Goal: Transaction & Acquisition: Purchase product/service

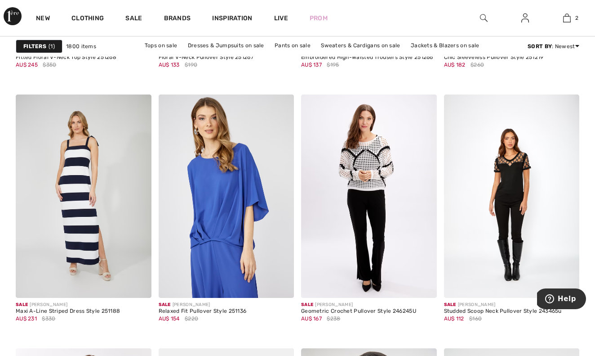
scroll to position [1456, 0]
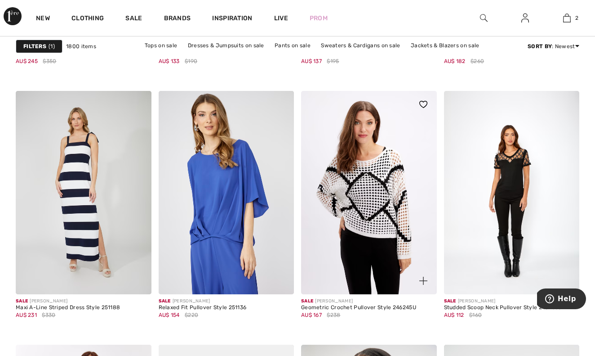
click at [379, 230] on img at bounding box center [369, 192] width 136 height 203
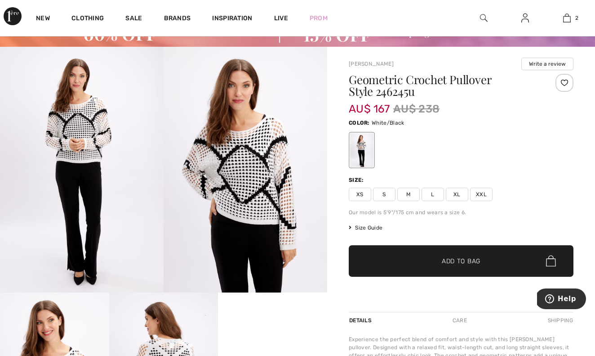
scroll to position [46, 0]
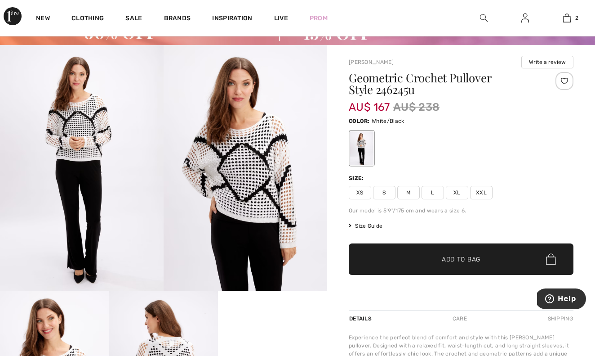
click at [264, 153] on img at bounding box center [246, 168] width 164 height 246
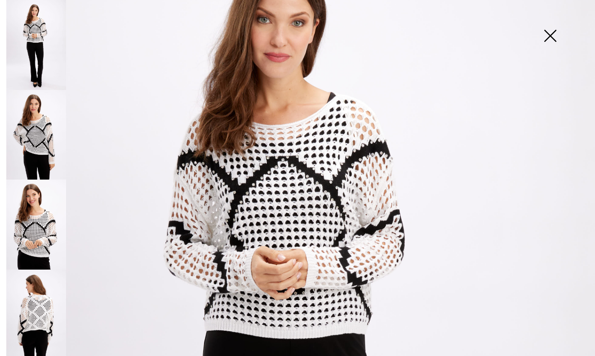
scroll to position [82, 0]
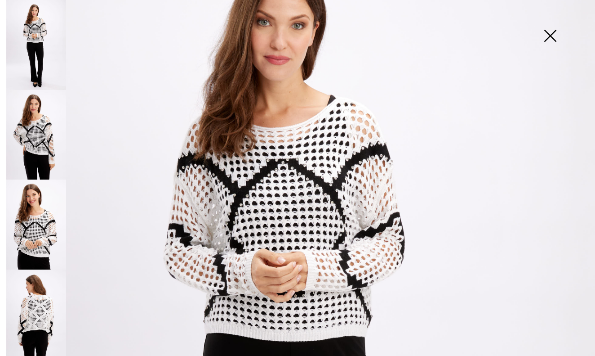
click at [550, 36] on img at bounding box center [550, 36] width 45 height 46
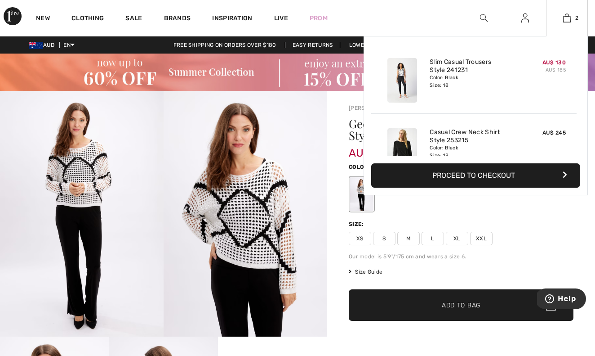
scroll to position [0, 0]
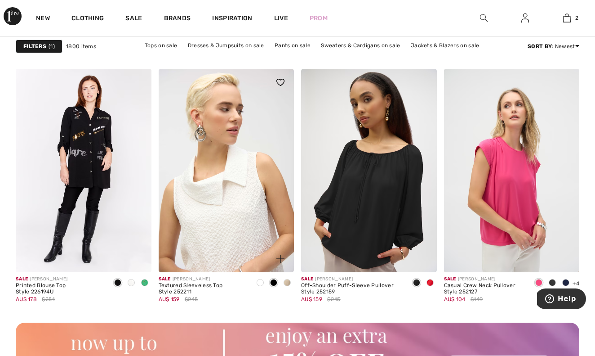
scroll to position [1728, 0]
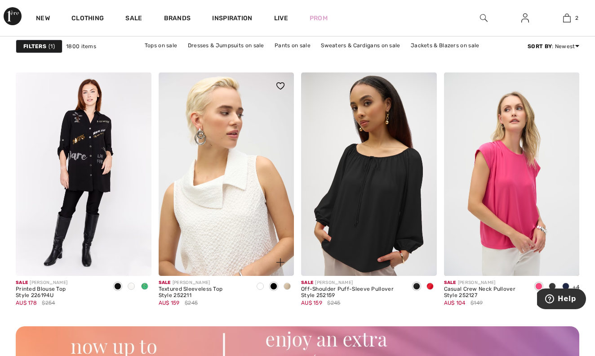
click at [232, 204] on img at bounding box center [227, 173] width 136 height 203
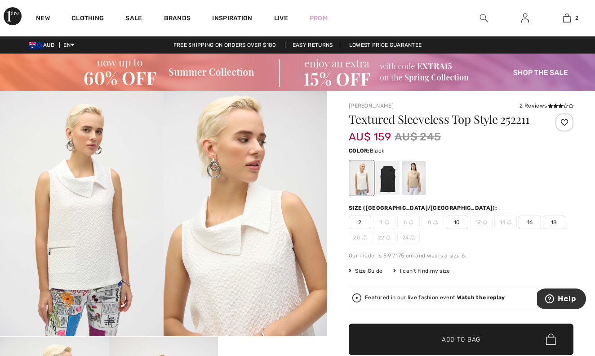
click at [393, 184] on div at bounding box center [387, 178] width 23 height 34
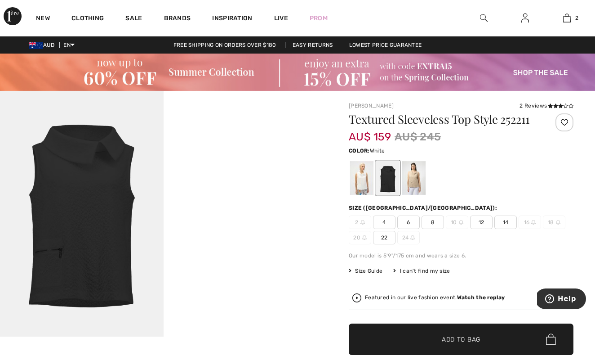
click at [364, 188] on div at bounding box center [361, 178] width 23 height 34
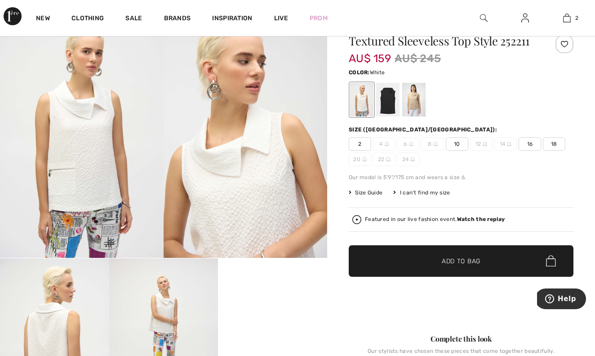
scroll to position [81, 0]
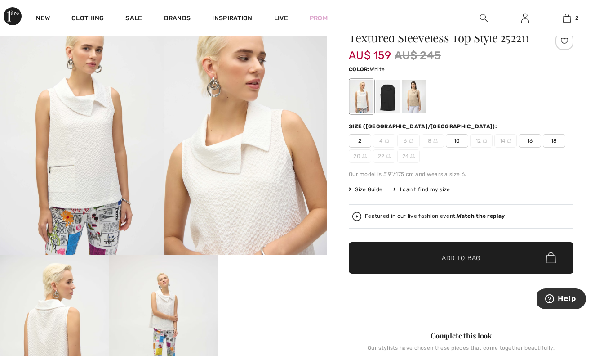
click at [557, 143] on span "18" at bounding box center [554, 140] width 22 height 13
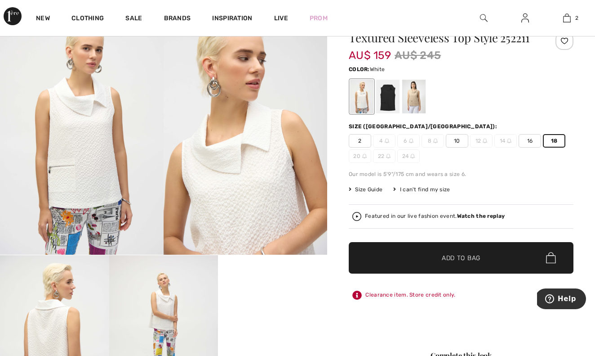
click at [420, 252] on span "✔ Added to Bag Add to Bag" at bounding box center [461, 257] width 225 height 31
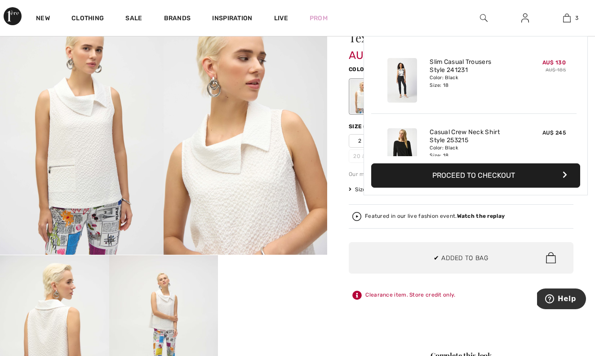
scroll to position [98, 0]
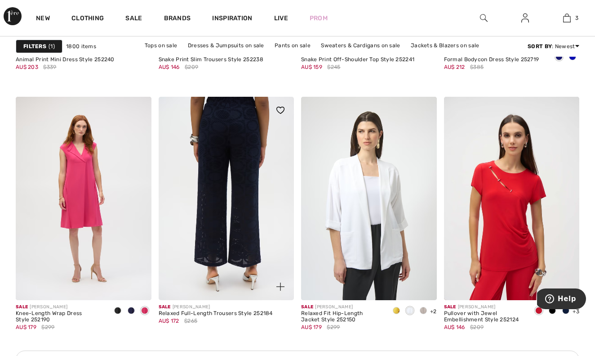
scroll to position [2846, 0]
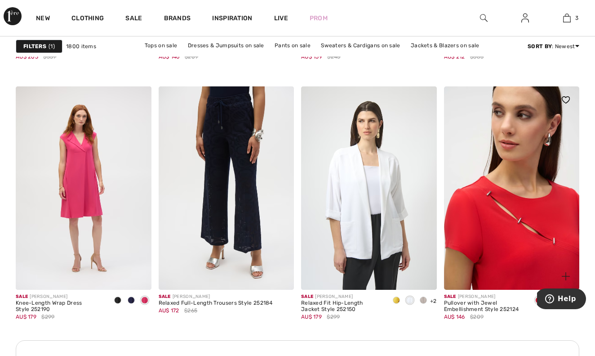
click at [528, 230] on img at bounding box center [512, 187] width 136 height 203
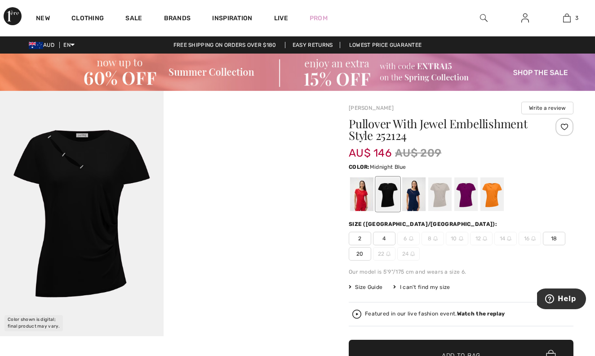
click at [414, 202] on div at bounding box center [413, 194] width 23 height 34
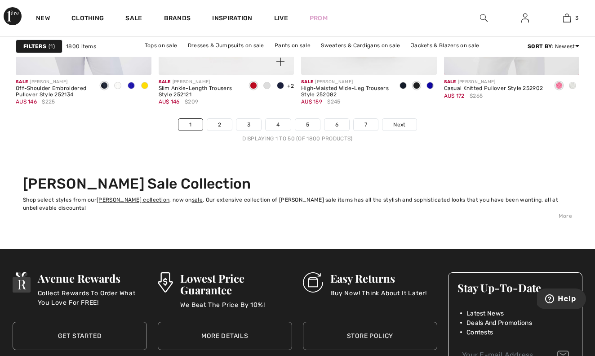
scroll to position [3947, 0]
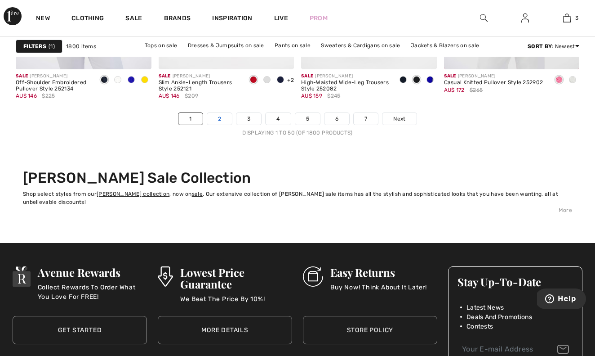
click at [215, 116] on link "2" at bounding box center [219, 119] width 25 height 12
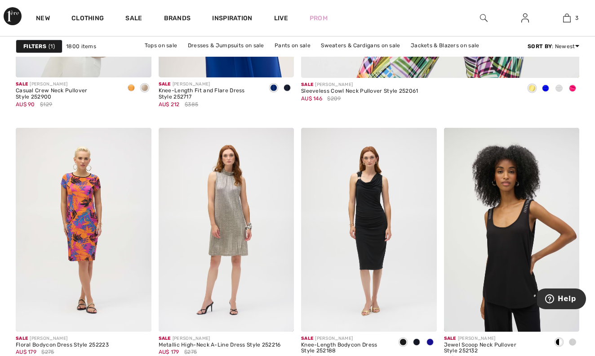
scroll to position [563, 0]
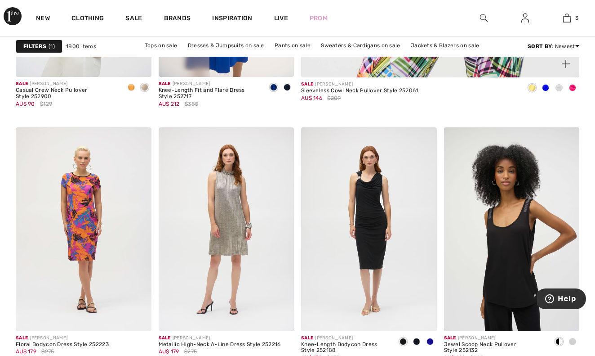
click at [574, 90] on span at bounding box center [572, 87] width 7 height 7
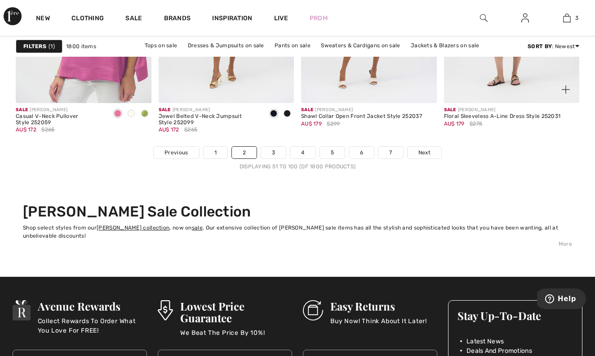
scroll to position [3924, 0]
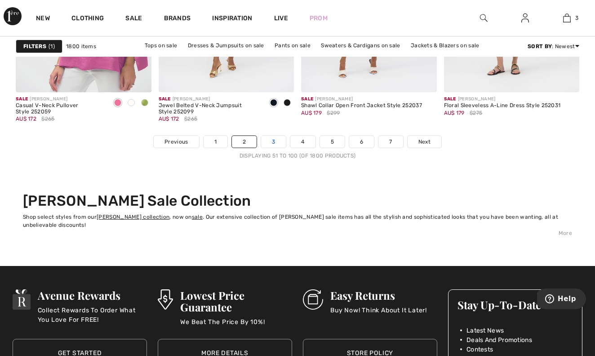
click at [273, 137] on link "3" at bounding box center [273, 142] width 25 height 12
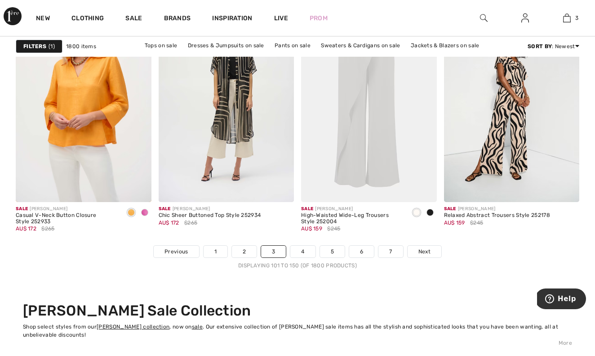
scroll to position [3815, 0]
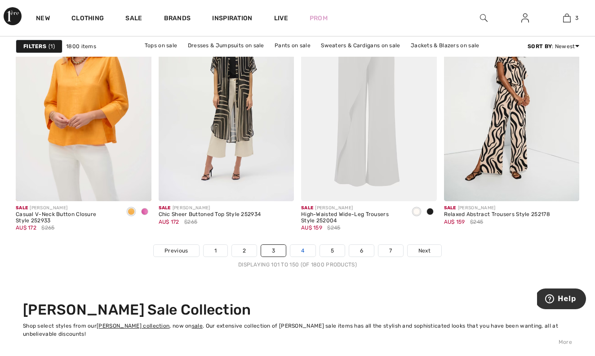
click at [305, 251] on link "4" at bounding box center [302, 251] width 25 height 12
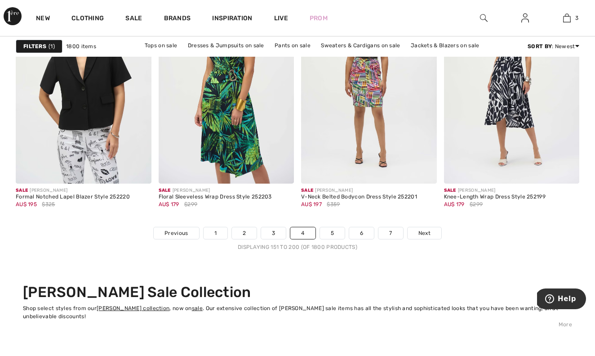
scroll to position [3840, 0]
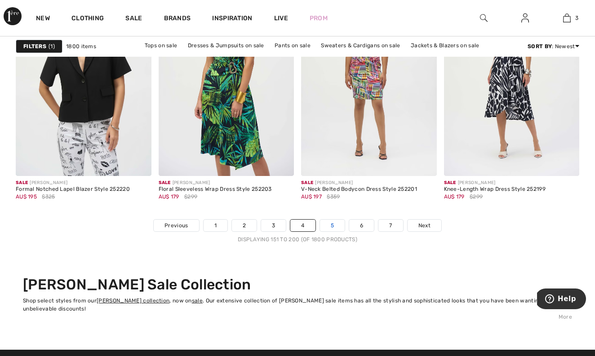
click at [331, 225] on link "5" at bounding box center [332, 225] width 25 height 12
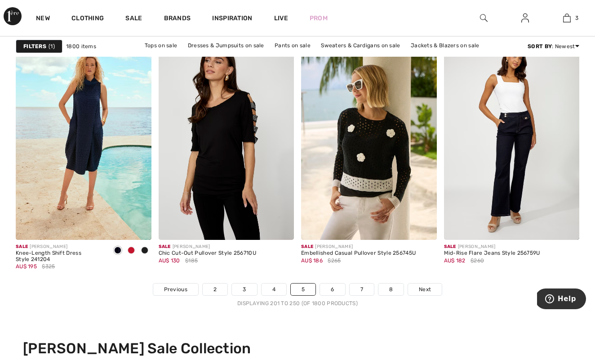
scroll to position [3779, 0]
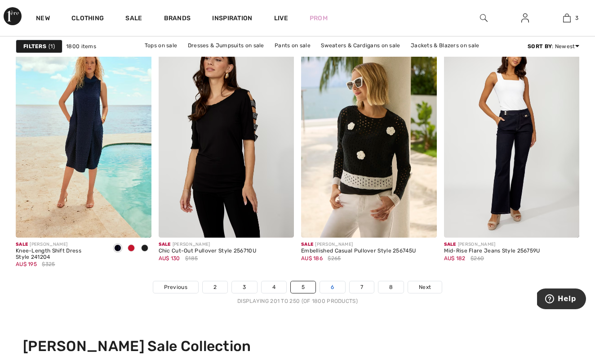
click at [333, 290] on link "6" at bounding box center [332, 287] width 25 height 12
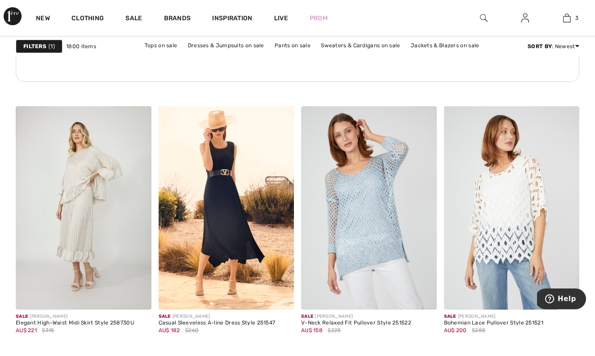
scroll to position [1188, 0]
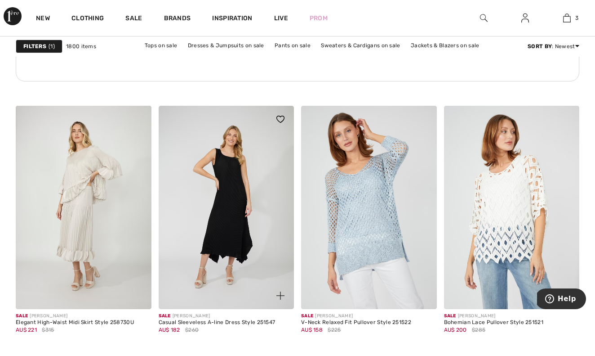
click at [242, 227] on img at bounding box center [227, 207] width 136 height 203
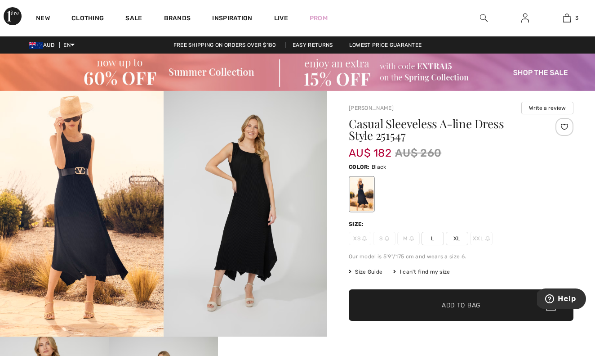
click at [364, 270] on span "Size Guide" at bounding box center [366, 272] width 34 height 8
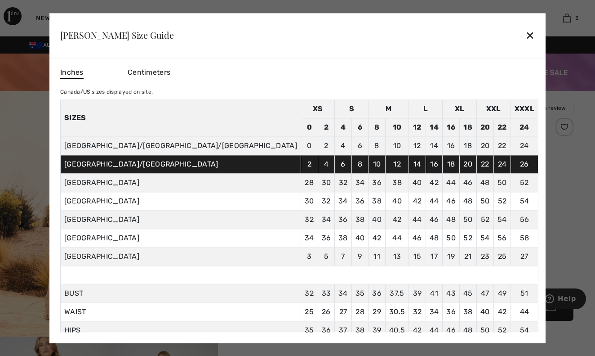
click at [526, 37] on div "✕" at bounding box center [530, 35] width 9 height 19
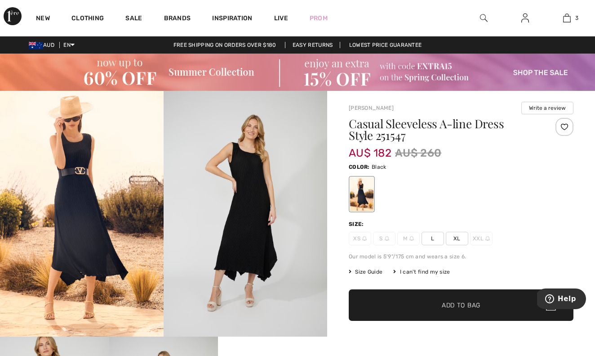
click at [455, 242] on span "XL" at bounding box center [457, 238] width 22 height 13
click at [436, 301] on span "✔ Added to Bag" at bounding box center [447, 304] width 55 height 9
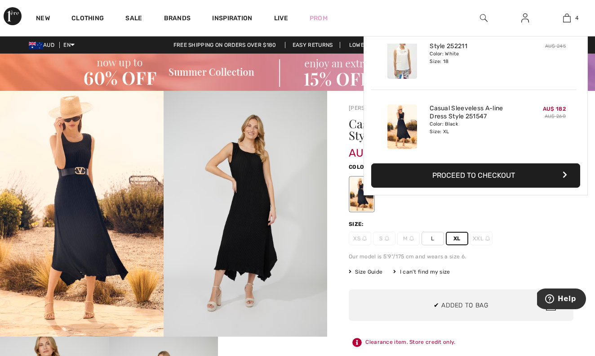
scroll to position [168, 0]
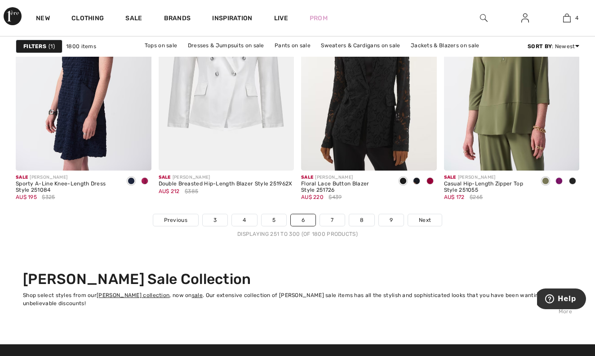
scroll to position [3845, 0]
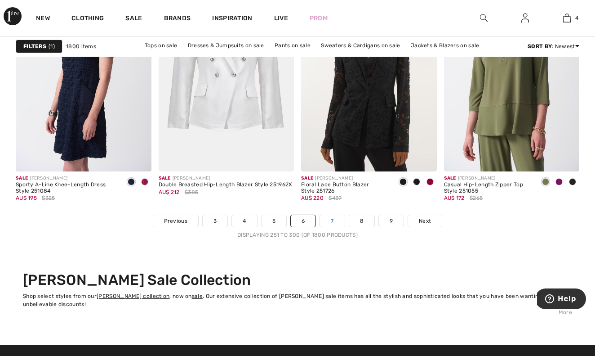
click at [336, 219] on link "7" at bounding box center [332, 221] width 24 height 12
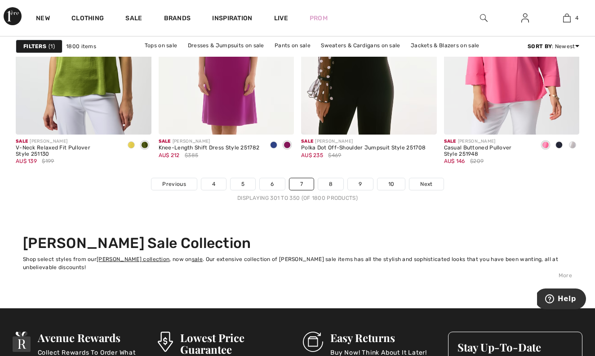
scroll to position [3883, 0]
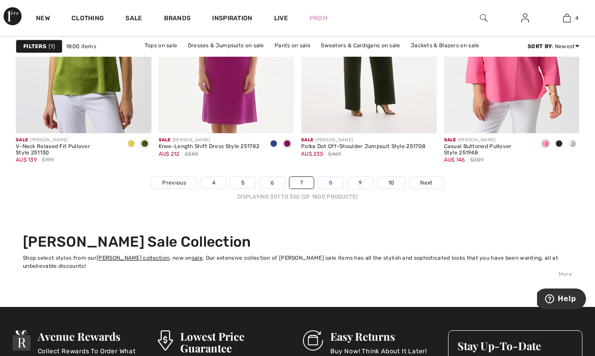
click at [333, 188] on link "8" at bounding box center [330, 183] width 25 height 12
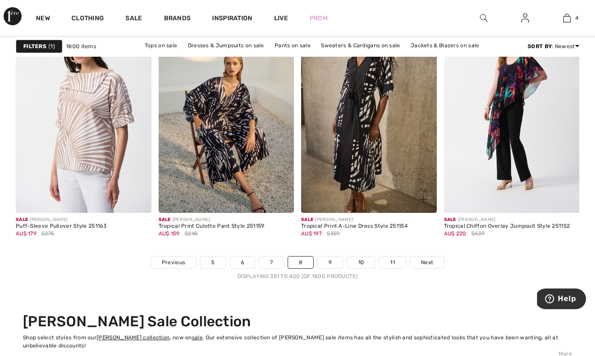
scroll to position [3806, 0]
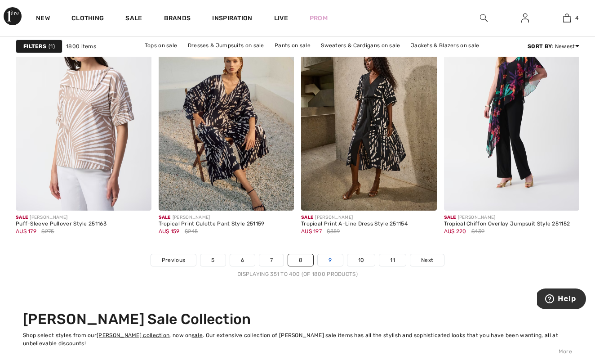
click at [332, 260] on link "9" at bounding box center [330, 260] width 25 height 12
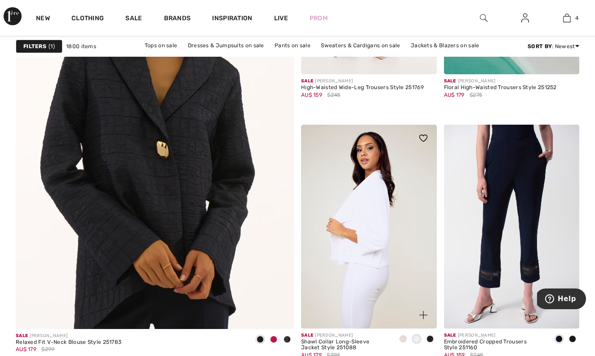
scroll to position [2304, 0]
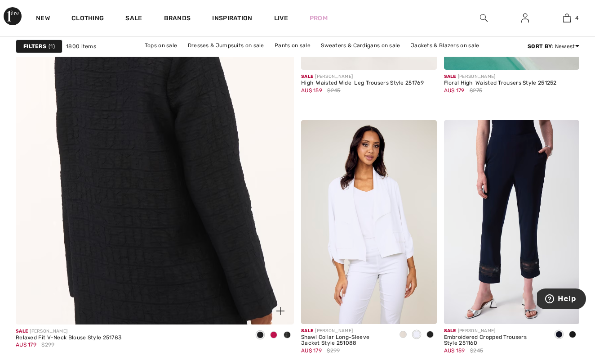
click at [188, 205] on img at bounding box center [155, 116] width 334 height 501
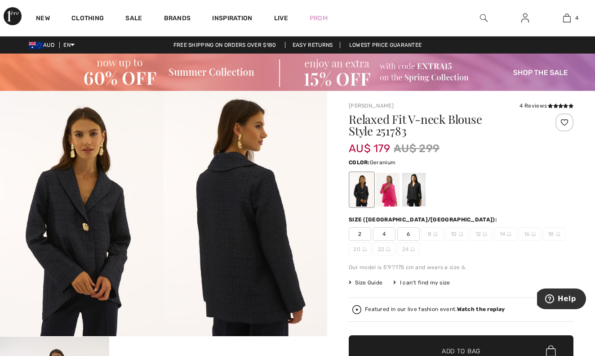
click at [393, 196] on div at bounding box center [387, 190] width 23 height 34
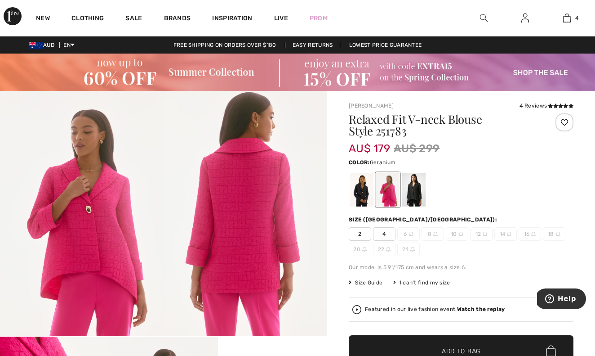
click at [136, 220] on img at bounding box center [82, 214] width 164 height 246
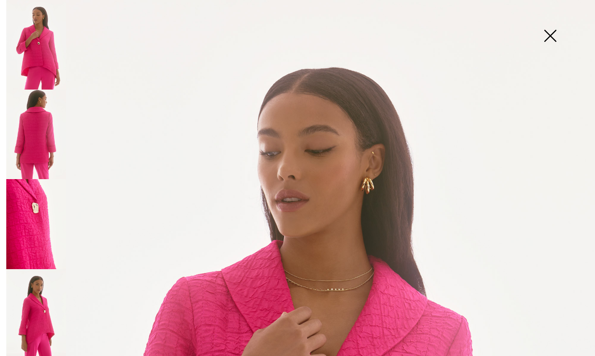
click at [549, 38] on img at bounding box center [550, 36] width 45 height 46
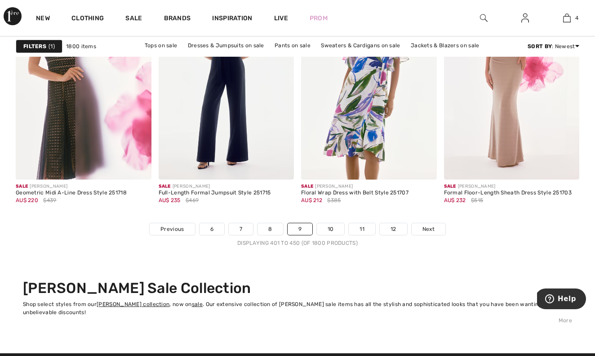
scroll to position [3840, 0]
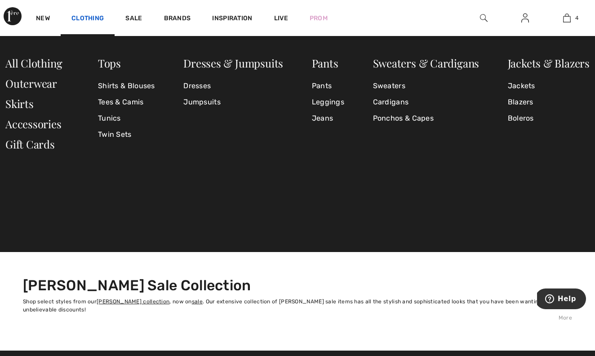
click at [89, 17] on link "Clothing" at bounding box center [87, 18] width 32 height 9
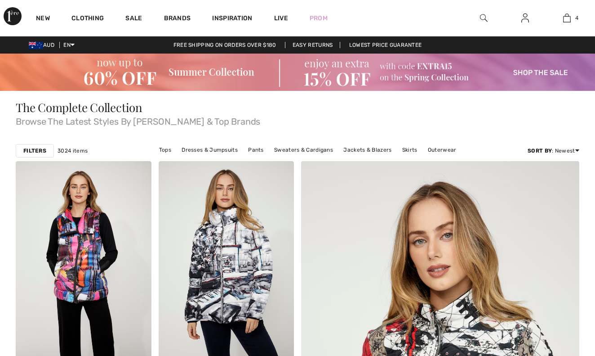
click at [91, 19] on link "Clothing" at bounding box center [87, 18] width 32 height 9
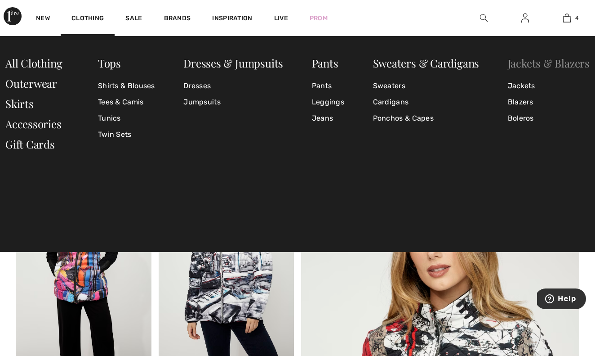
click at [532, 64] on link "Jackets & Blazers" at bounding box center [549, 63] width 82 height 14
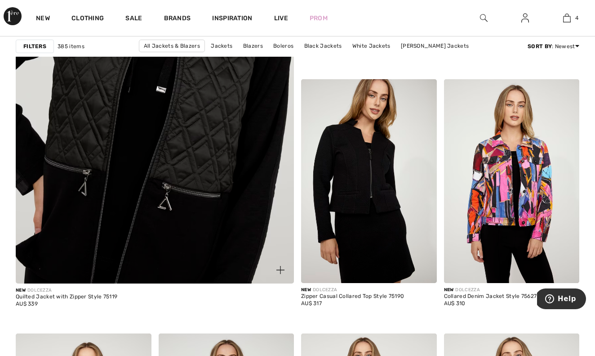
scroll to position [2336, 0]
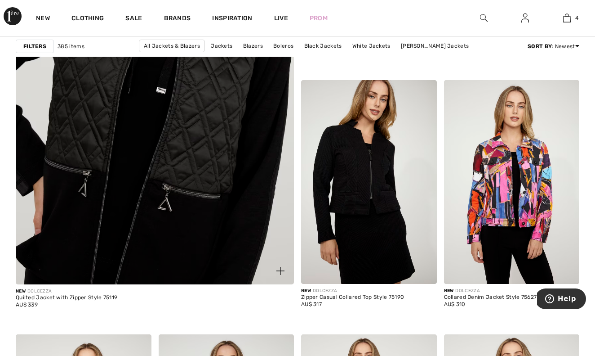
click at [166, 188] on img at bounding box center [155, 76] width 334 height 501
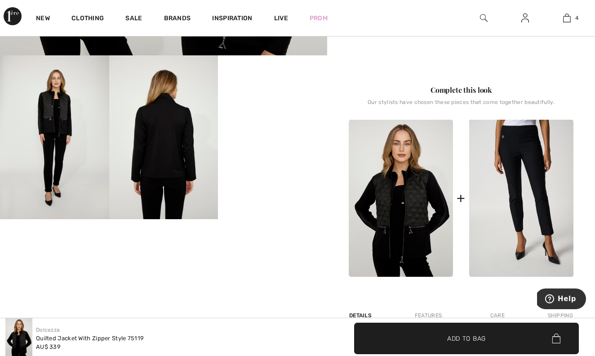
scroll to position [261, 0]
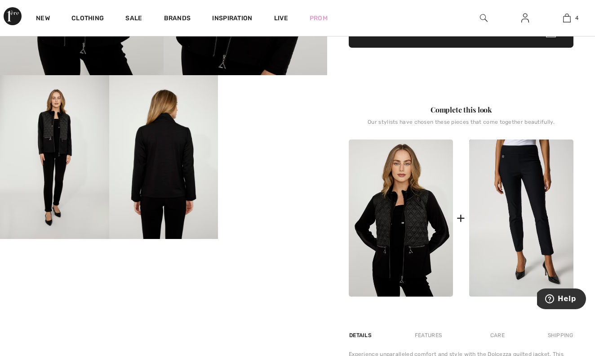
click at [263, 129] on video "Your browser does not support the video tag." at bounding box center [272, 102] width 109 height 54
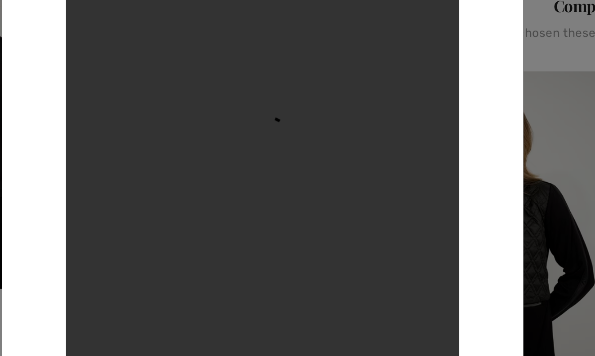
scroll to position [315, 0]
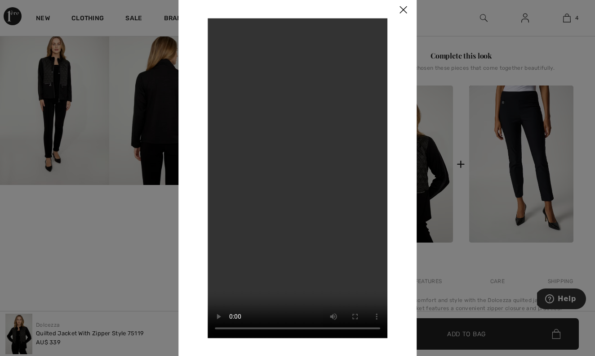
click at [403, 10] on img at bounding box center [403, 10] width 27 height 28
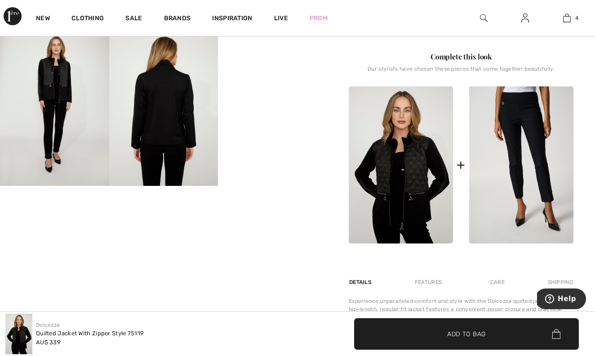
scroll to position [310, 0]
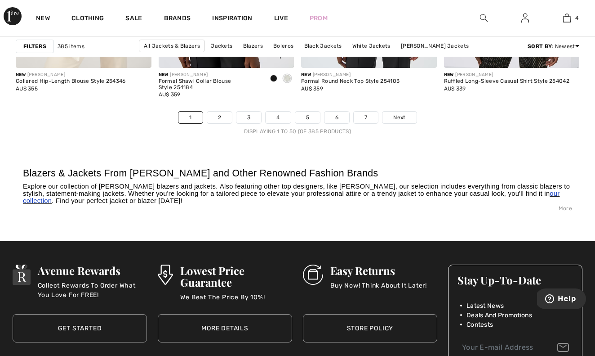
scroll to position [3911, 0]
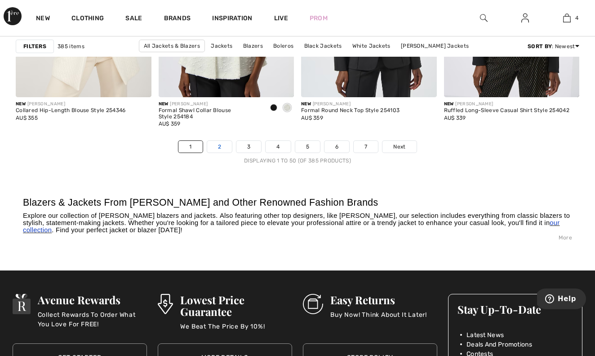
click at [220, 147] on link "2" at bounding box center [219, 147] width 25 height 12
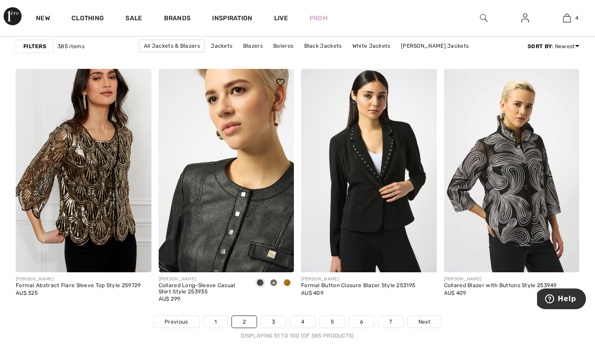
scroll to position [3742, 0]
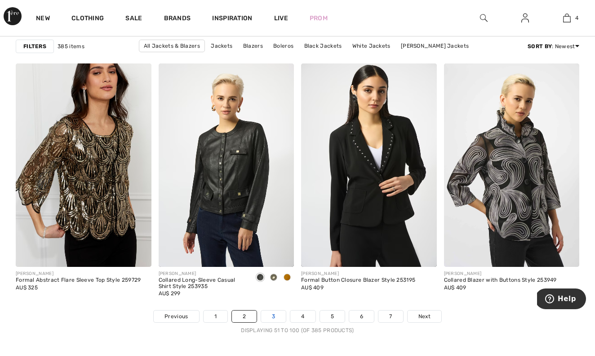
click at [275, 314] on link "3" at bounding box center [273, 316] width 25 height 12
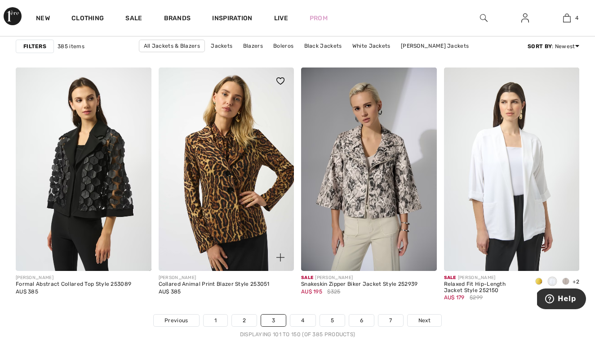
scroll to position [3749, 0]
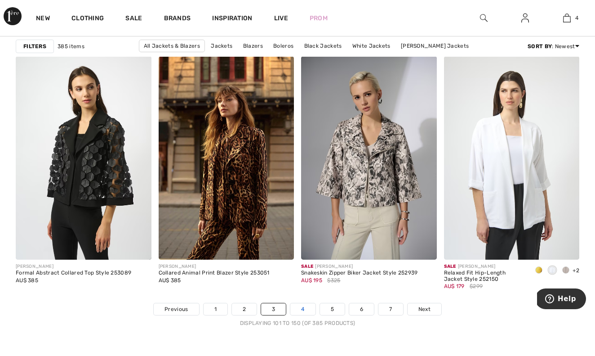
click at [304, 311] on link "4" at bounding box center [302, 309] width 25 height 12
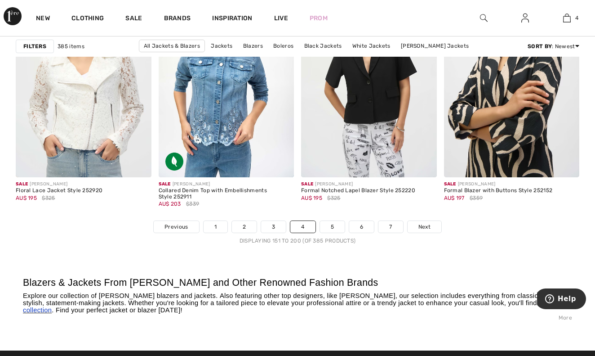
scroll to position [3833, 0]
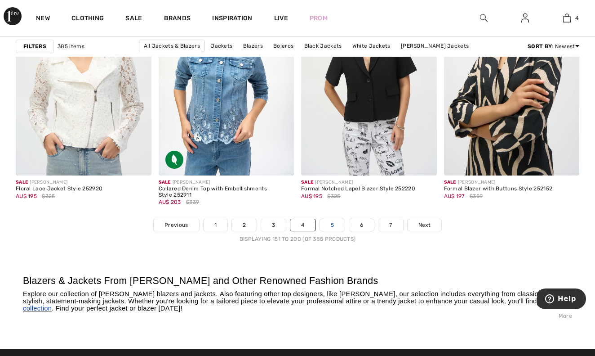
click at [333, 223] on link "5" at bounding box center [332, 225] width 25 height 12
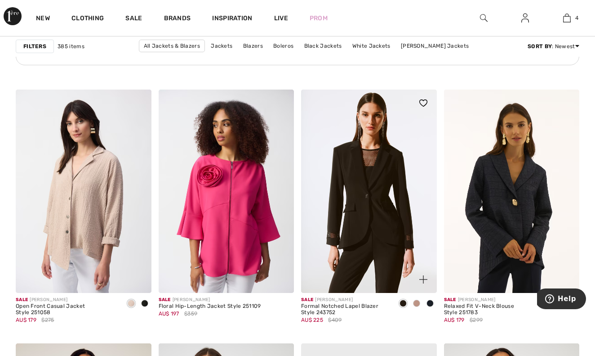
scroll to position [1183, 0]
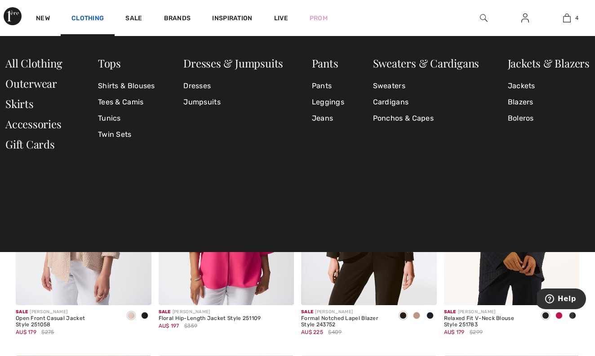
click at [94, 20] on link "Clothing" at bounding box center [87, 18] width 32 height 9
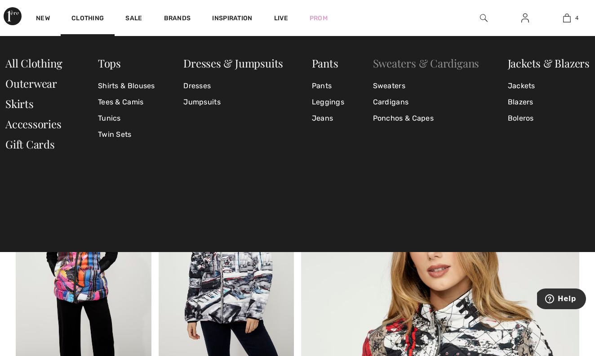
click at [404, 63] on link "Sweaters & Cardigans" at bounding box center [426, 63] width 107 height 14
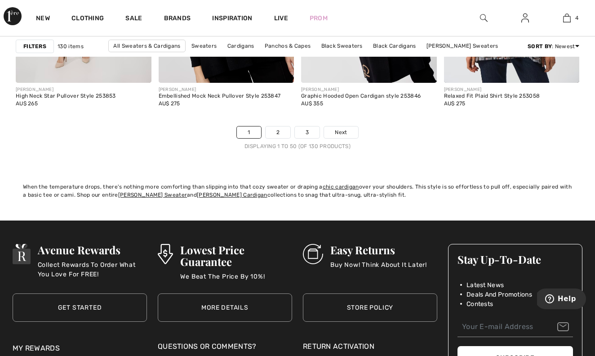
scroll to position [3921, 0]
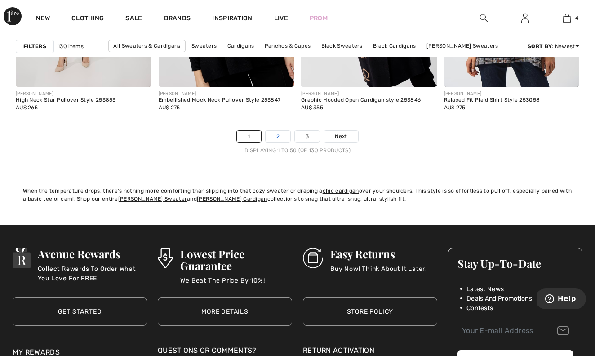
click at [278, 136] on link "2" at bounding box center [278, 136] width 25 height 12
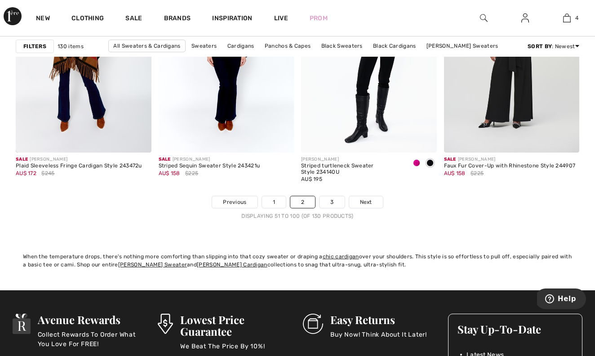
scroll to position [3851, 0]
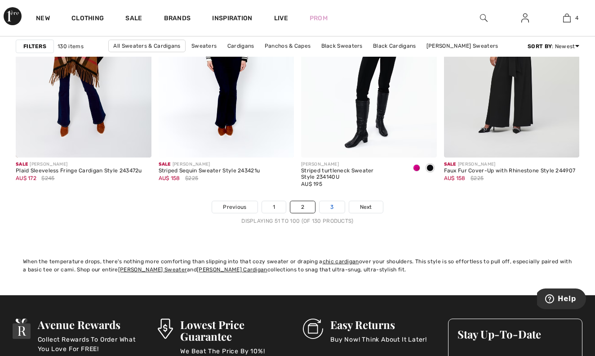
click at [333, 211] on link "3" at bounding box center [332, 207] width 25 height 12
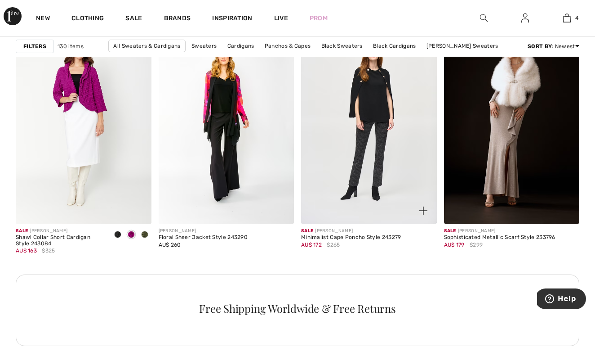
scroll to position [905, 0]
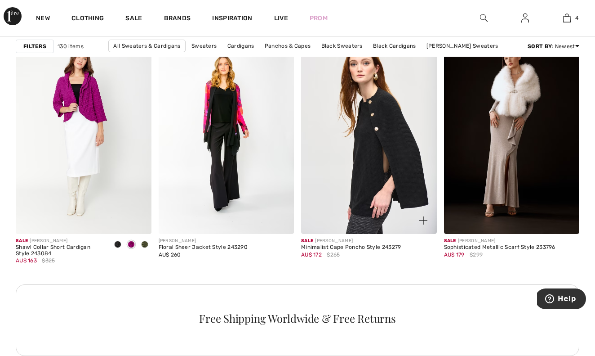
click at [354, 168] on img at bounding box center [369, 132] width 136 height 203
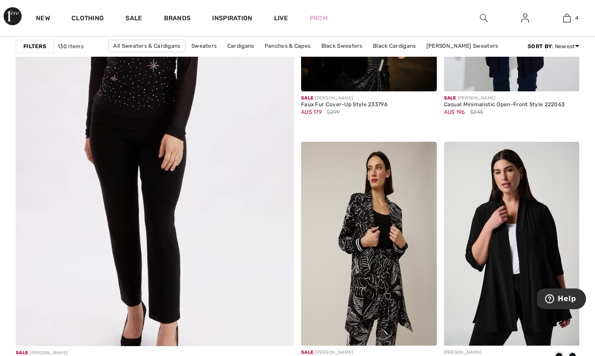
scroll to position [2239, 0]
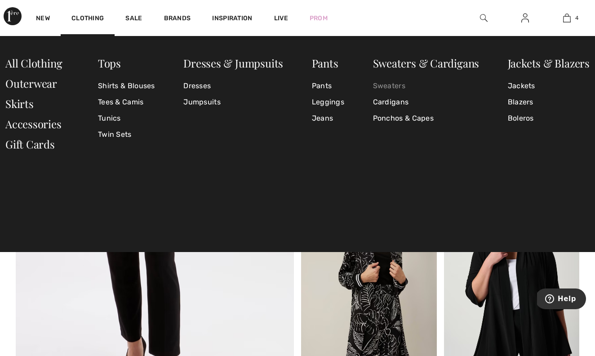
click at [388, 85] on link "Sweaters" at bounding box center [426, 86] width 107 height 16
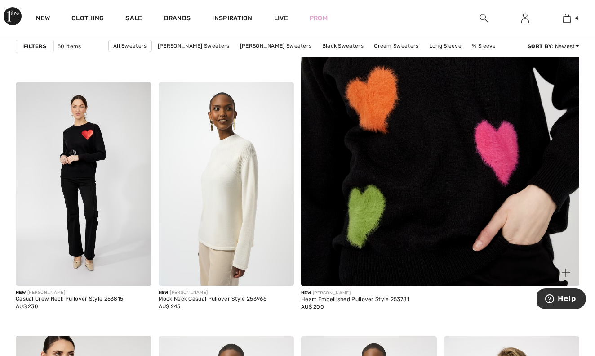
scroll to position [342, 0]
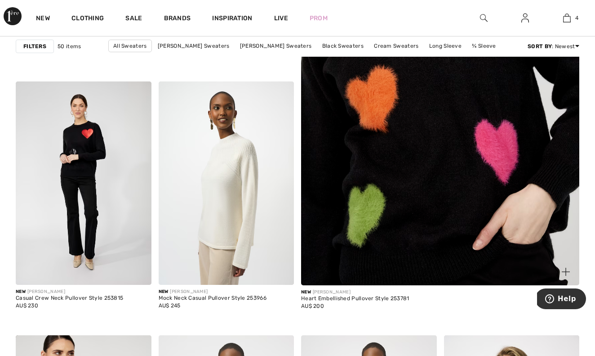
click at [430, 176] on img at bounding box center [440, 78] width 334 height 501
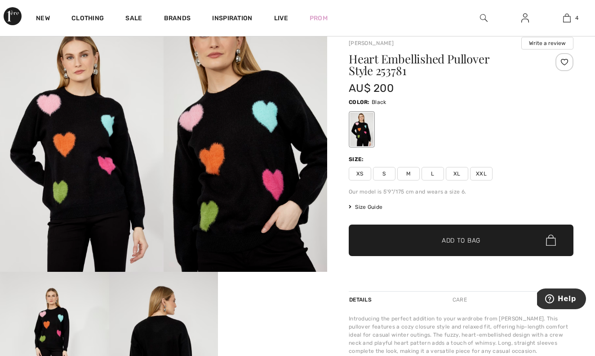
scroll to position [19, 0]
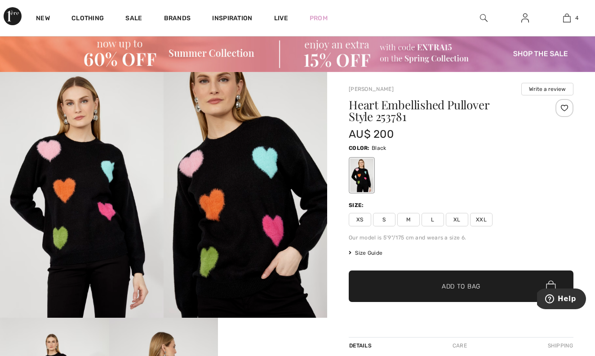
click at [251, 193] on img at bounding box center [246, 195] width 164 height 246
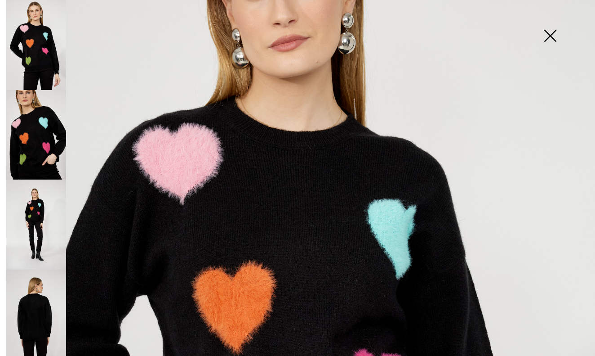
scroll to position [125, 0]
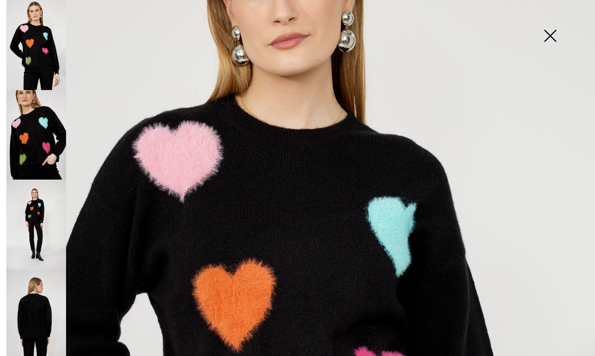
click at [556, 28] on img at bounding box center [550, 36] width 45 height 46
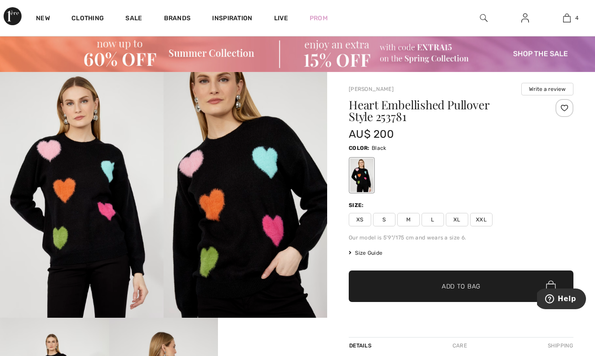
click at [460, 218] on span "XL" at bounding box center [457, 219] width 22 height 13
click at [366, 251] on span "Size Guide" at bounding box center [366, 253] width 34 height 8
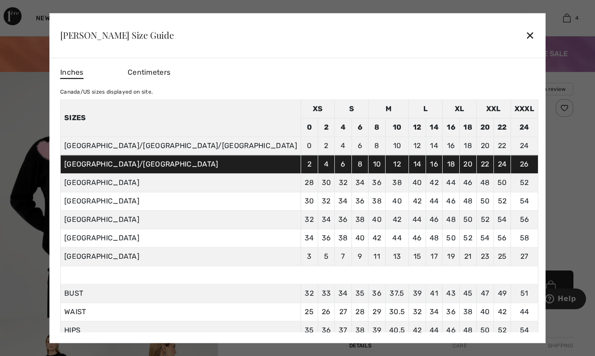
click at [526, 35] on div "✕" at bounding box center [530, 35] width 9 height 19
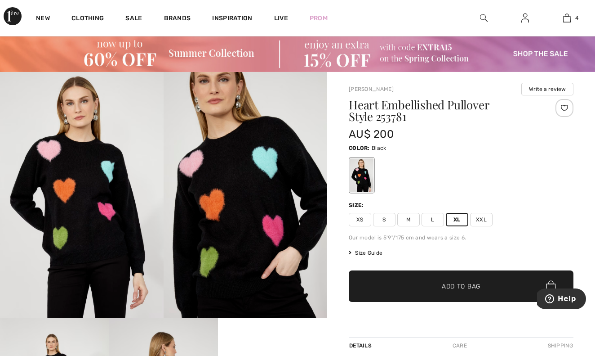
click at [478, 222] on span "XXL" at bounding box center [481, 219] width 22 height 13
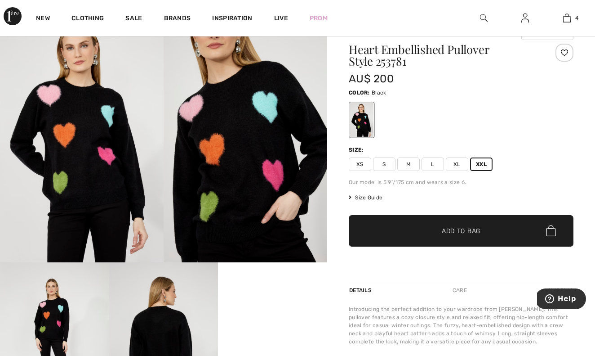
scroll to position [73, 0]
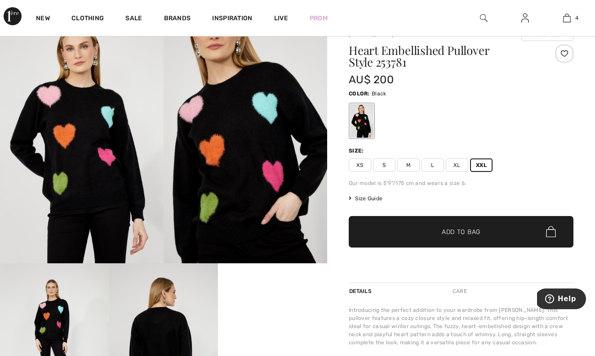
click at [435, 229] on span "✔ Added to Bag" at bounding box center [447, 231] width 55 height 9
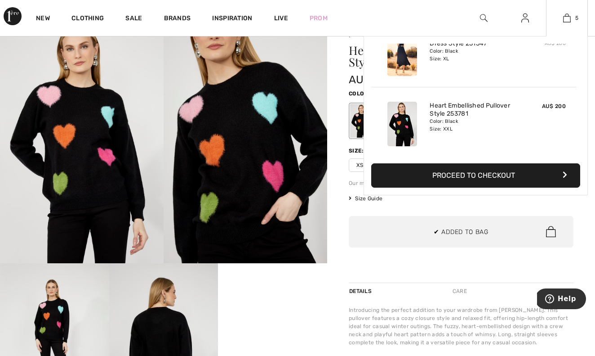
scroll to position [238, 0]
click at [474, 174] on button "Proceed to Checkout" at bounding box center [475, 175] width 209 height 24
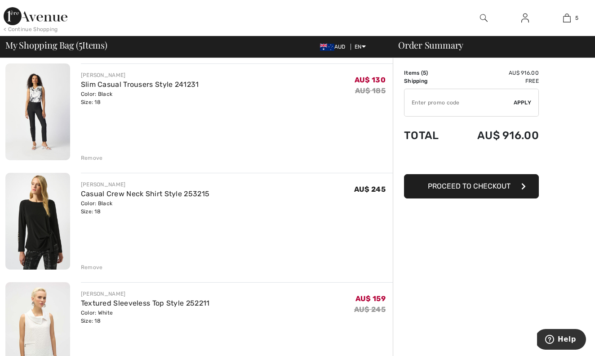
click at [87, 158] on div "Remove" at bounding box center [92, 158] width 22 height 8
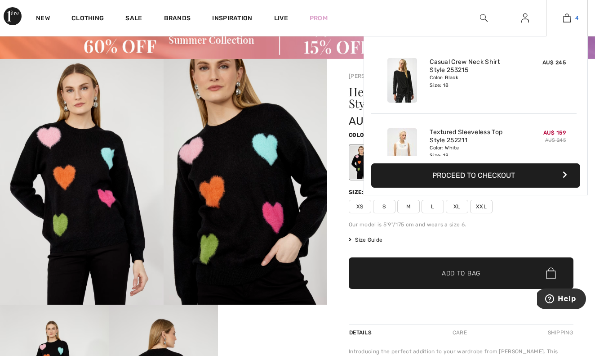
scroll to position [33, 0]
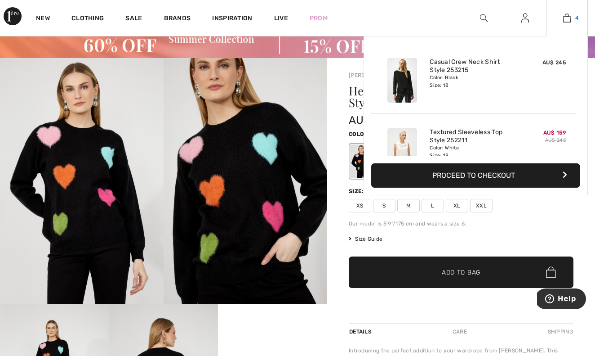
click at [569, 19] on img at bounding box center [567, 18] width 8 height 11
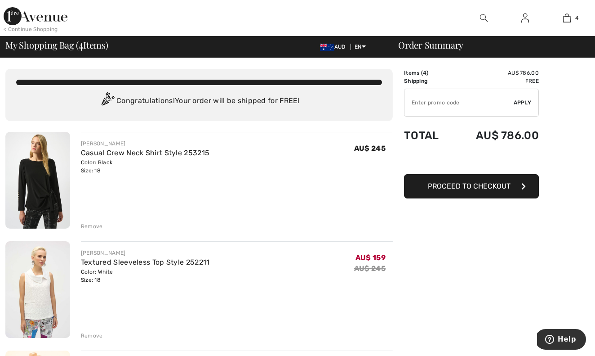
click at [425, 112] on input "TEXT" at bounding box center [459, 102] width 109 height 27
type input "EXTRA15"
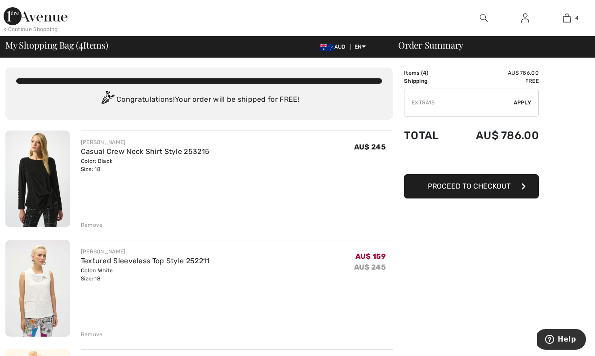
scroll to position [1, 0]
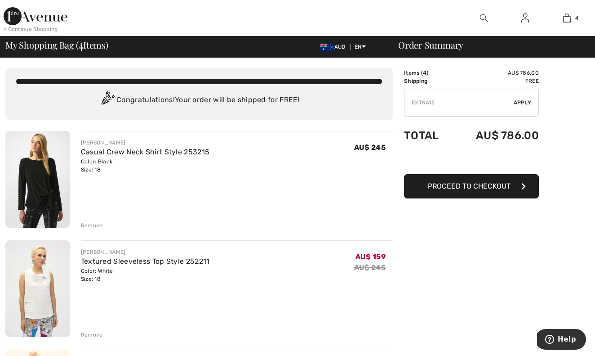
click at [523, 102] on span "Apply" at bounding box center [523, 102] width 18 height 8
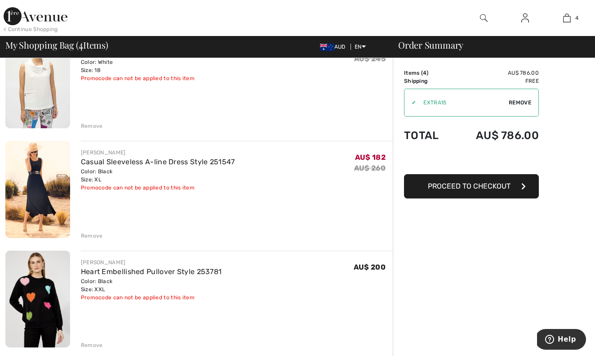
scroll to position [207, 0]
